Goal: Navigation & Orientation: Find specific page/section

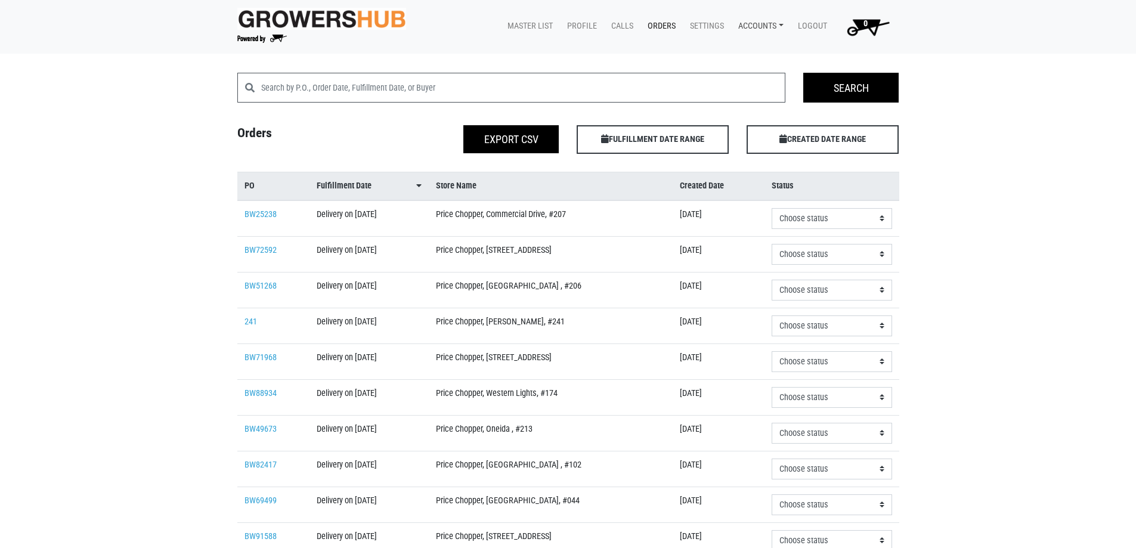
click at [773, 32] on link "Accounts" at bounding box center [759, 26] width 60 height 23
click at [766, 63] on div "[PERSON_NAME] (Tops Markets Growers Hub)" at bounding box center [830, 54] width 203 height 29
click at [771, 55] on body "Growers Hub 0 Master List Profile Calls Orders Settings Accounts [PERSON_NAME] …" at bounding box center [568, 274] width 1136 height 548
click at [758, 17] on link "Accounts" at bounding box center [759, 26] width 60 height 23
click at [767, 57] on link "[PERSON_NAME] (Tops Markets Growers Hub)" at bounding box center [830, 54] width 202 height 18
